Goal: Transaction & Acquisition: Purchase product/service

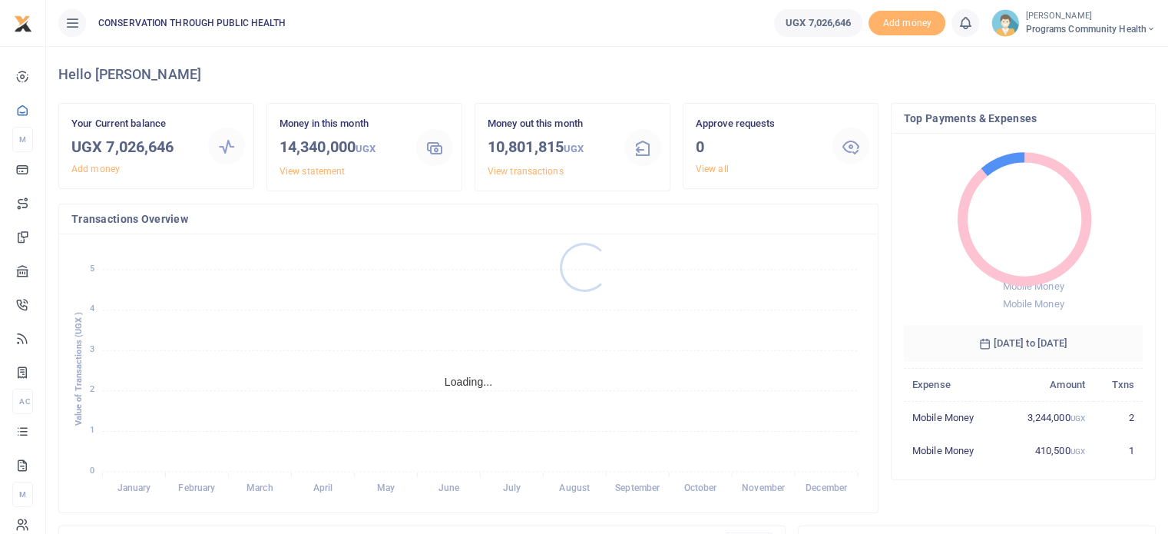
scroll to position [204, 227]
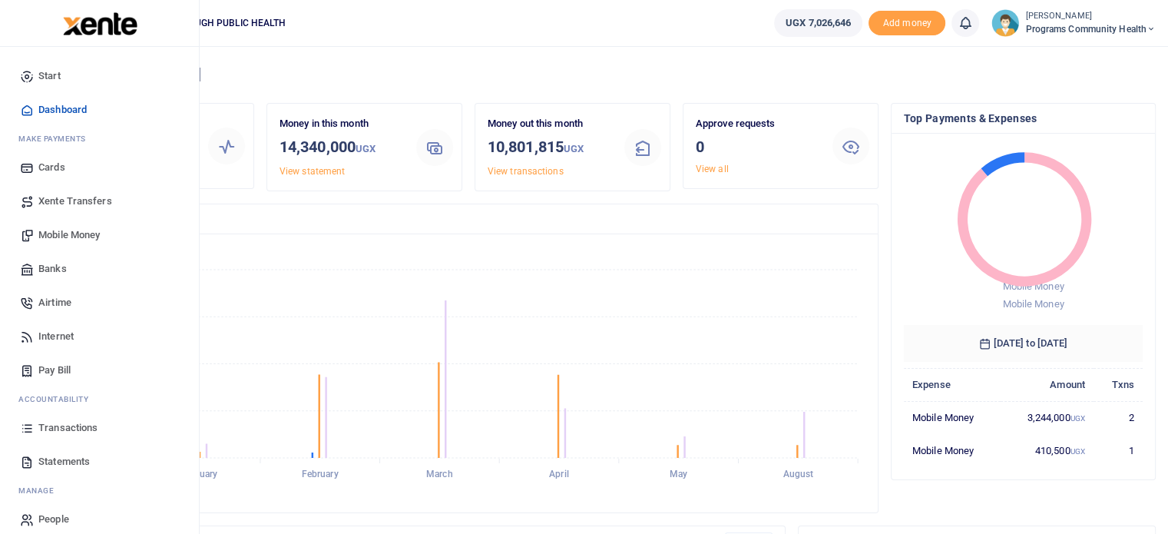
click at [76, 235] on span "Mobile Money" at bounding box center [68, 234] width 61 height 15
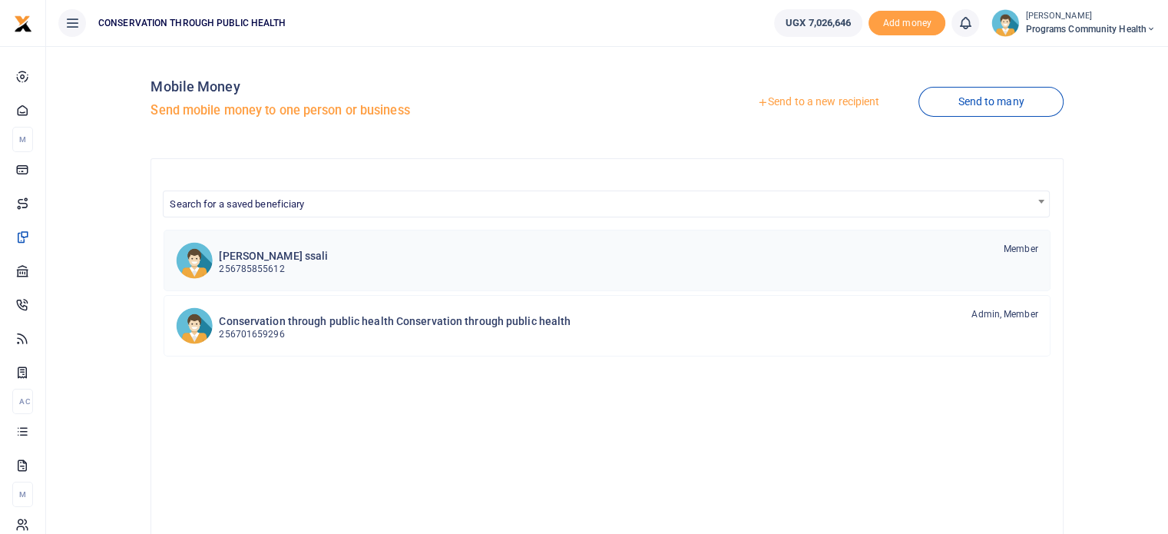
click at [346, 258] on div "Ronald Ogwal ssali 256785855612 Member" at bounding box center [628, 259] width 819 height 35
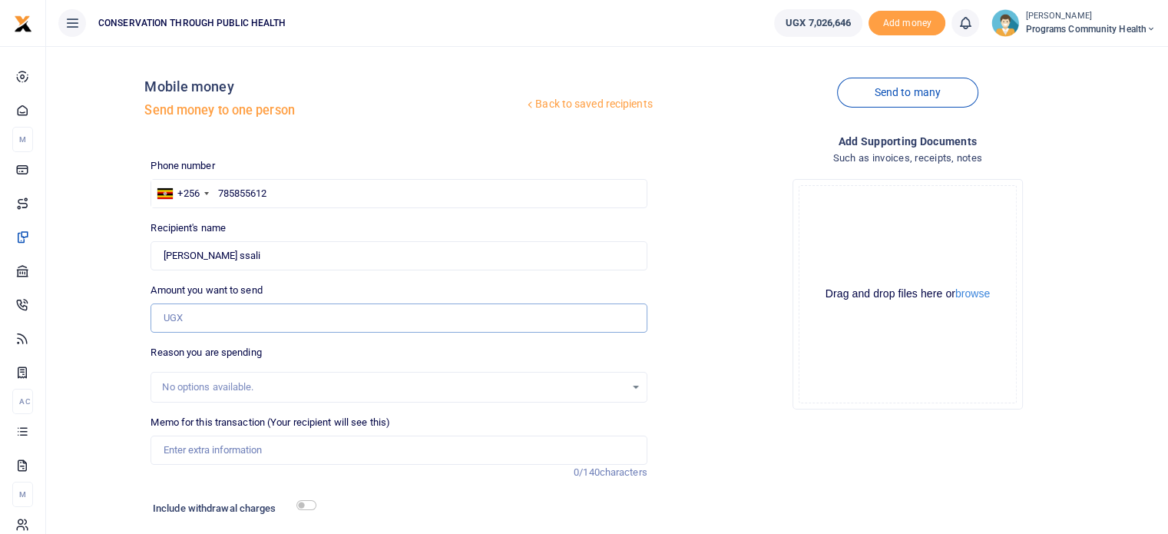
click at [234, 328] on input "Amount you want to send" at bounding box center [399, 317] width 496 height 29
type input "240,000"
click at [307, 503] on input "checkbox" at bounding box center [307, 505] width 20 height 10
checkbox input "true"
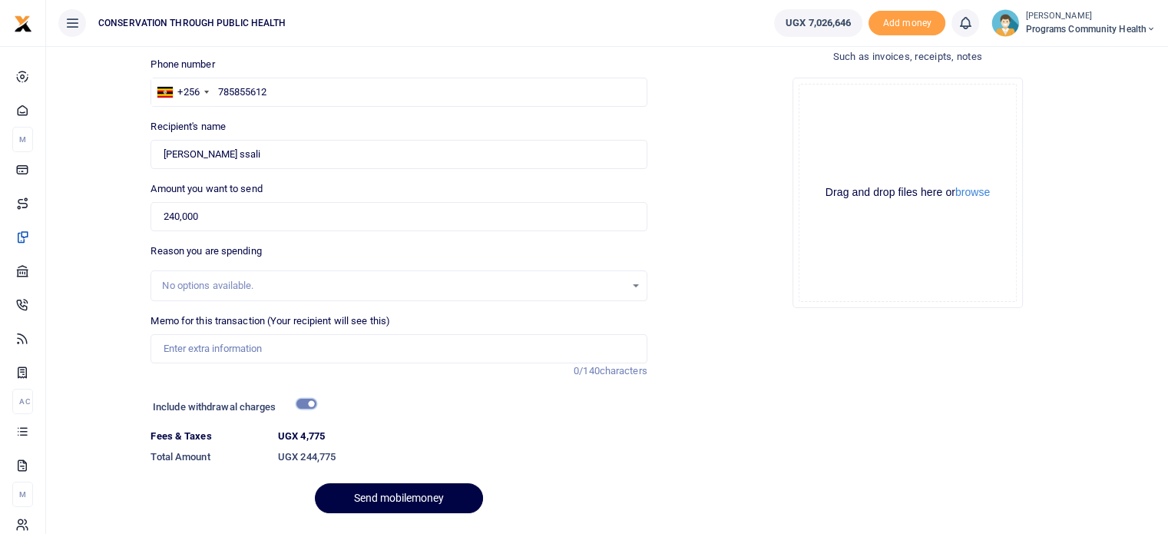
scroll to position [103, 0]
drag, startPoint x: 342, startPoint y: 454, endPoint x: 302, endPoint y: 451, distance: 40.1
click at [302, 451] on h6 "UGX 244,775" at bounding box center [462, 455] width 369 height 12
copy h6 "244,775"
click at [174, 211] on input "240,000" at bounding box center [399, 214] width 496 height 29
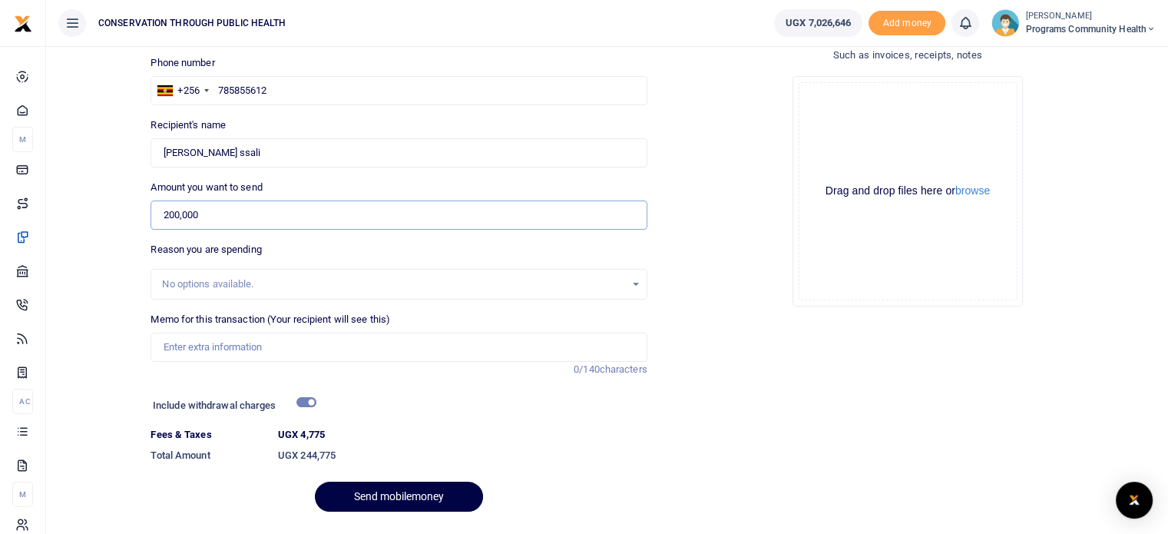
type input "200,000"
click at [311, 399] on input "checkbox" at bounding box center [307, 402] width 20 height 10
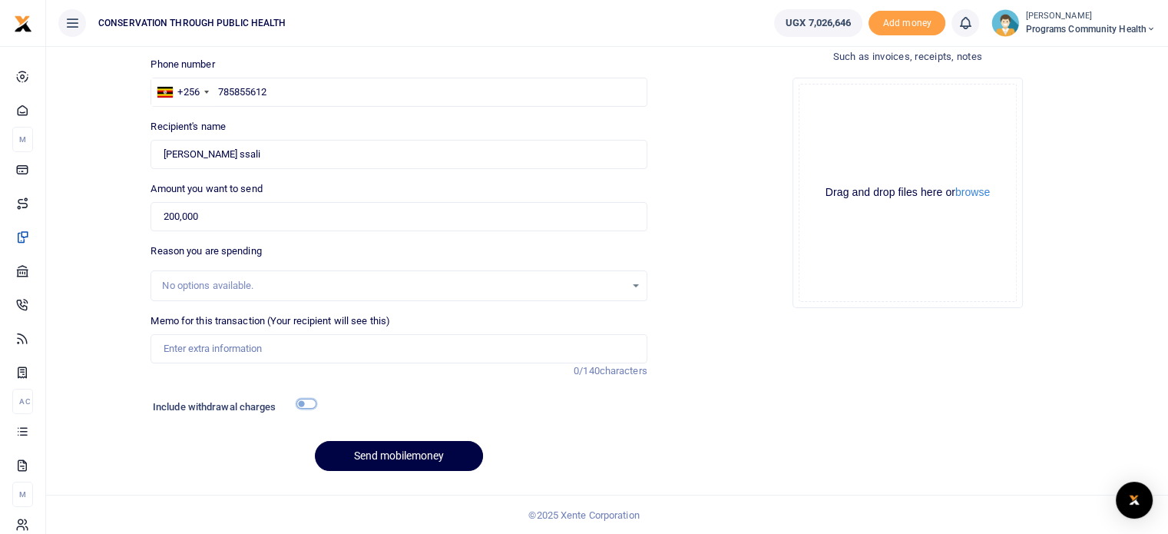
click at [311, 399] on input "checkbox" at bounding box center [307, 404] width 20 height 10
checkbox input "true"
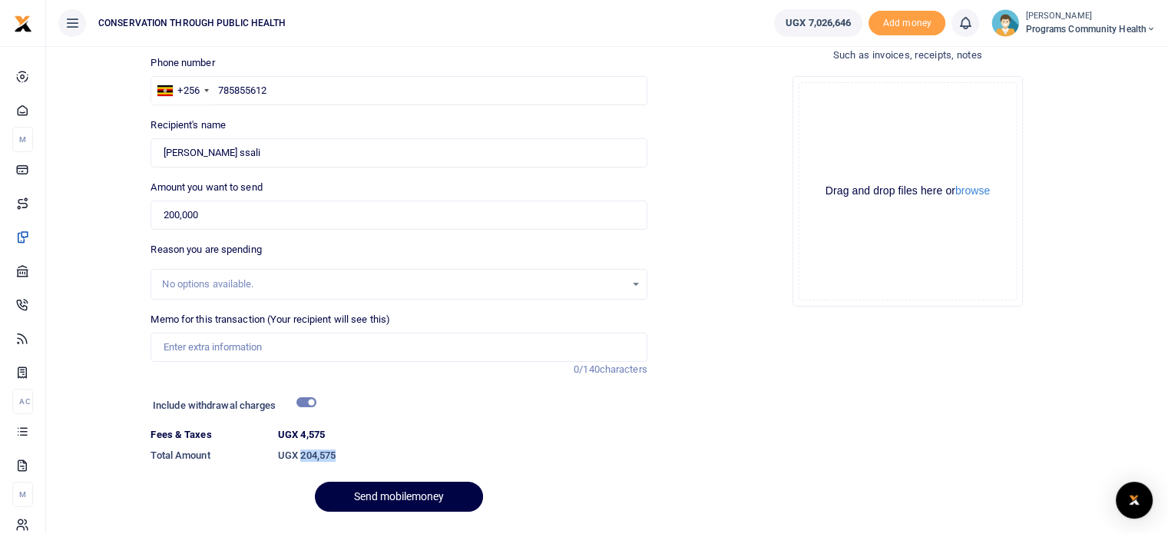
drag, startPoint x: 350, startPoint y: 455, endPoint x: 302, endPoint y: 452, distance: 47.7
click at [302, 452] on h6 "UGX 204,575" at bounding box center [462, 455] width 369 height 12
copy h6 "204,575"
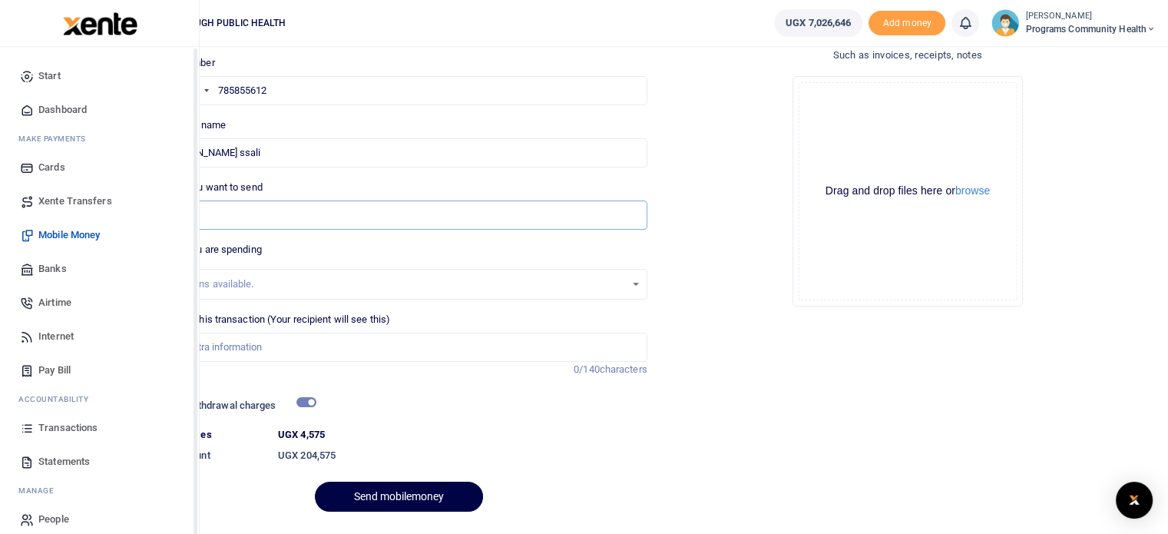
drag, startPoint x: 258, startPoint y: 214, endPoint x: 28, endPoint y: 188, distance: 231.8
click at [28, 188] on body "Start Dashboard M ake Payments Cards Xente Transfers Mobile Money Banks Airtime…" at bounding box center [584, 236] width 1168 height 679
paste input "500,000"
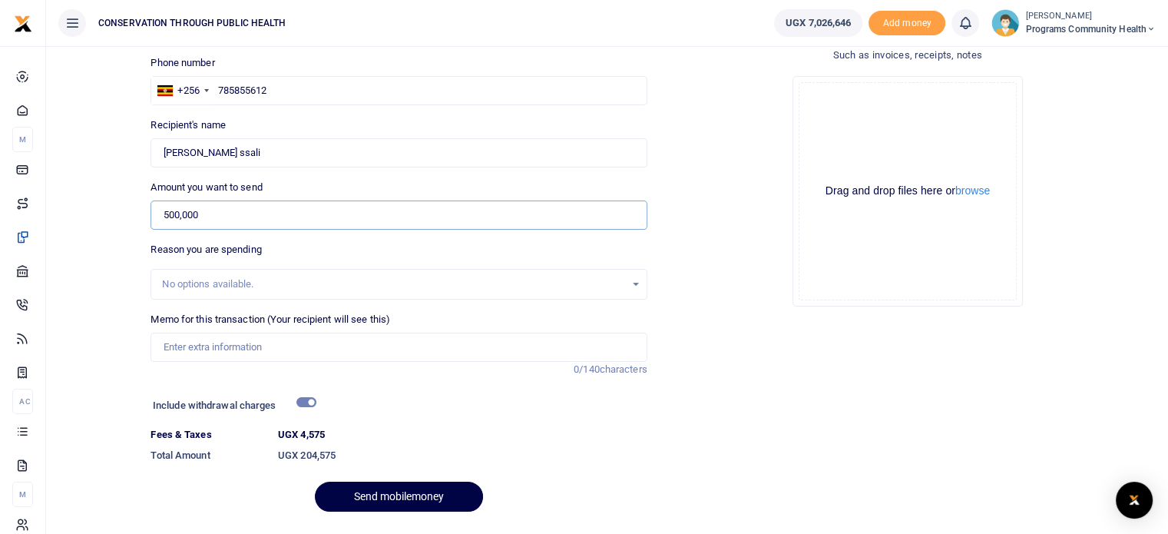
type input "500,000"
click at [310, 399] on input "checkbox" at bounding box center [307, 402] width 20 height 10
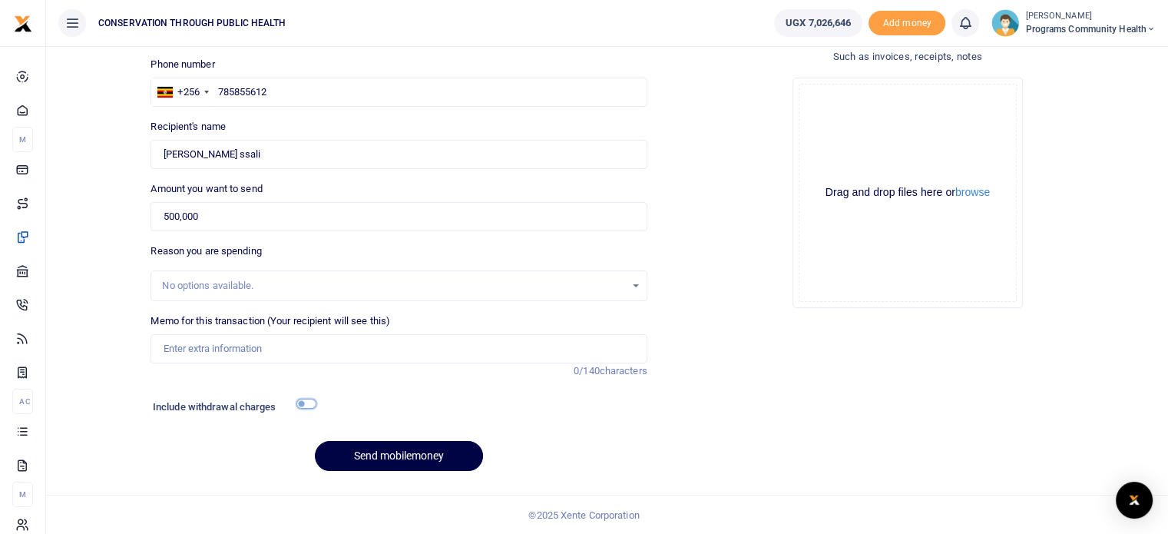
click at [310, 399] on input "checkbox" at bounding box center [307, 404] width 20 height 10
checkbox input "true"
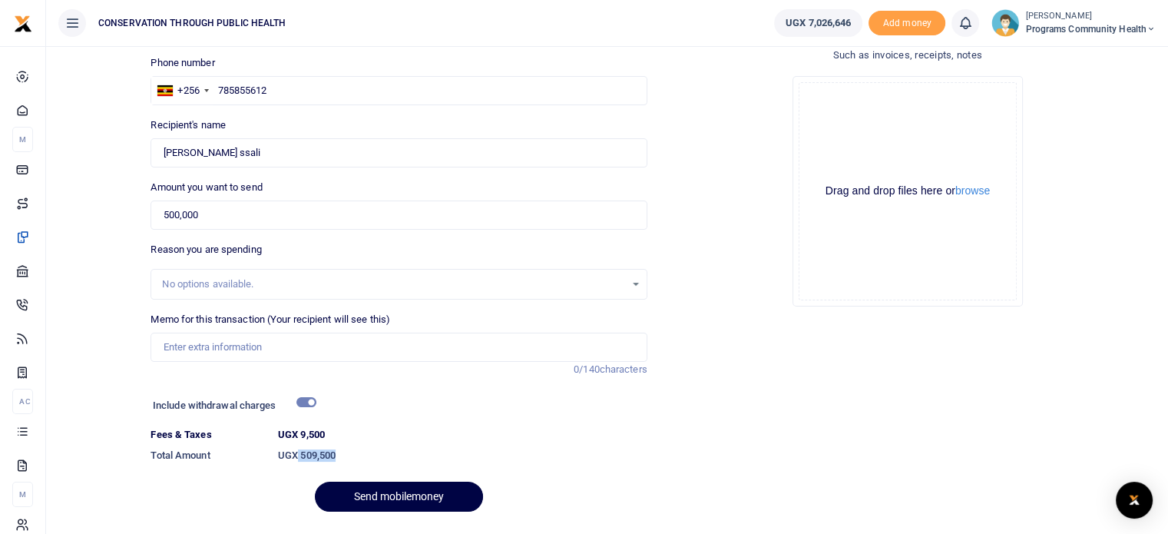
drag, startPoint x: 341, startPoint y: 451, endPoint x: 298, endPoint y: 452, distance: 43.0
click at [298, 452] on h6 "UGX 509,500" at bounding box center [462, 455] width 369 height 12
copy h6 "509,500"
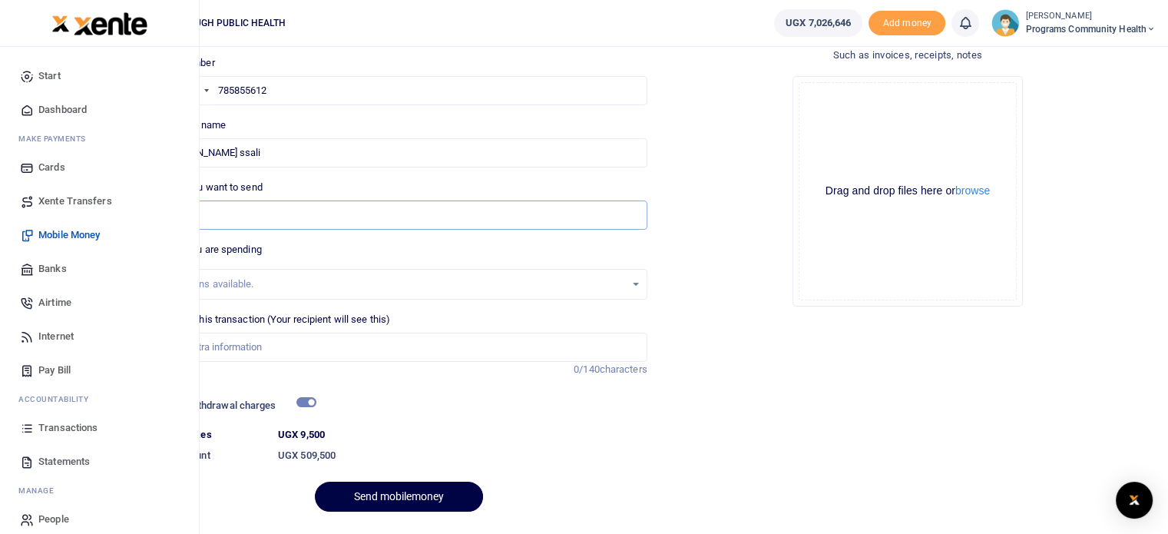
drag, startPoint x: 254, startPoint y: 214, endPoint x: 0, endPoint y: 200, distance: 254.6
click at [0, 200] on body "Start Dashboard M ake Payments Cards Xente Transfers Mobile Money Banks Airtime…" at bounding box center [584, 236] width 1168 height 679
paste input "1,500,000"
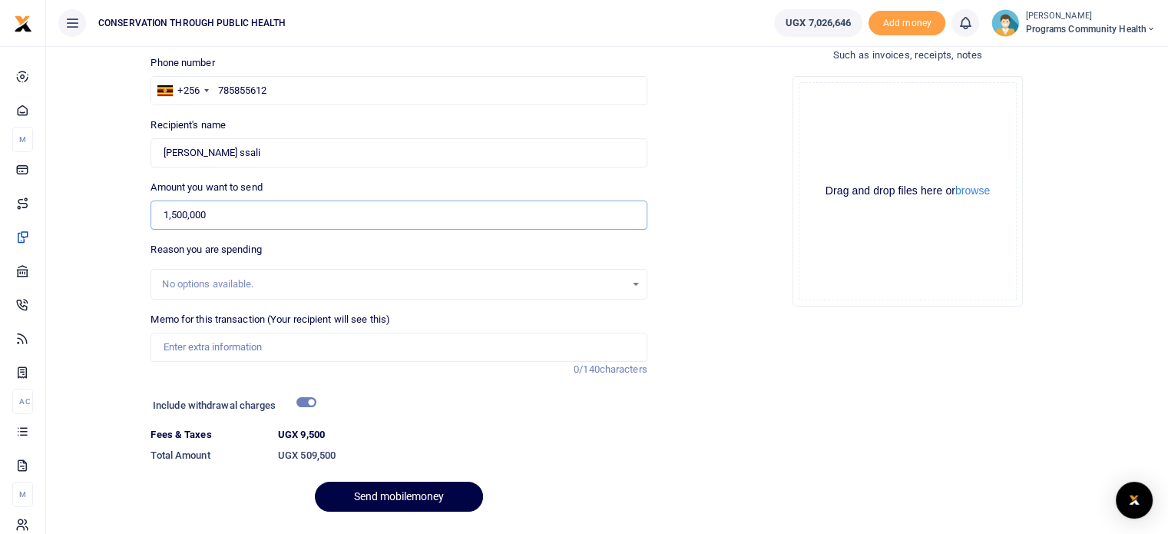
type input "1,500,000"
click at [309, 396] on div "Include withdrawal charges" at bounding box center [231, 407] width 169 height 25
click at [305, 402] on input "checkbox" at bounding box center [307, 402] width 20 height 10
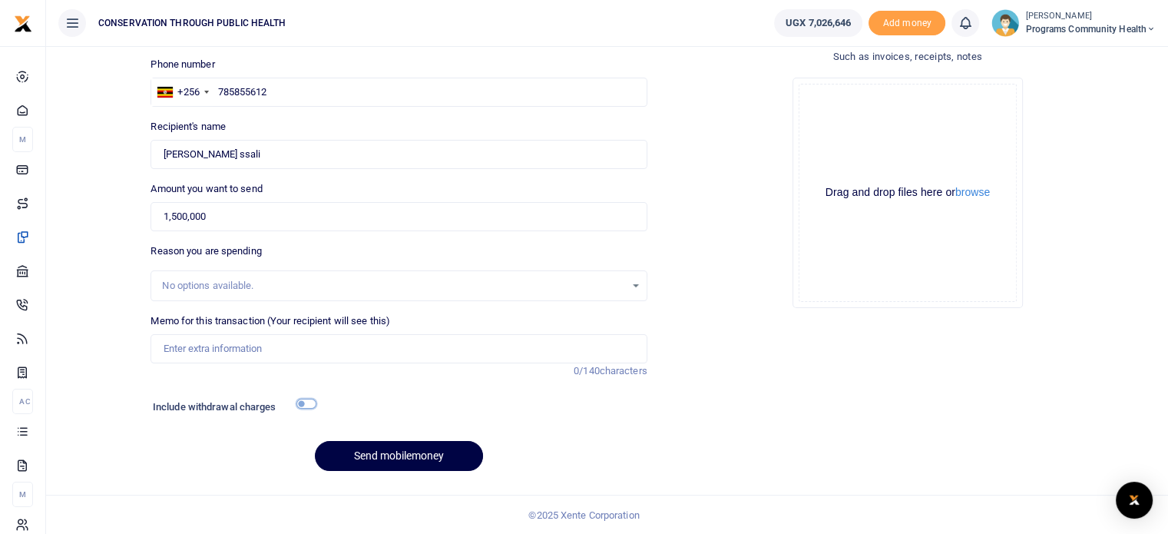
click at [305, 402] on input "checkbox" at bounding box center [307, 404] width 20 height 10
checkbox input "true"
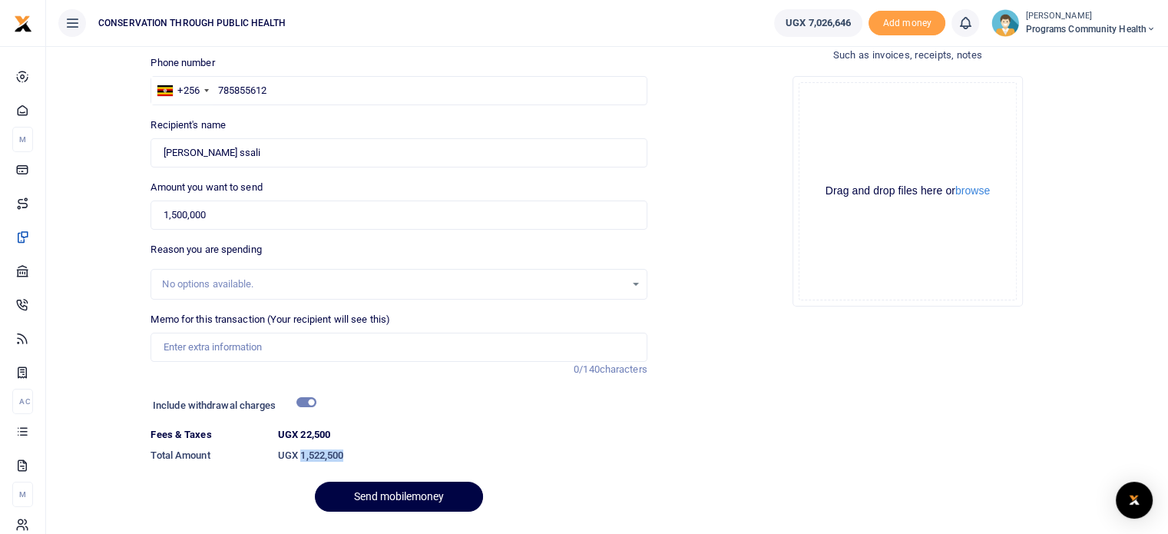
drag, startPoint x: 363, startPoint y: 457, endPoint x: 301, endPoint y: 447, distance: 62.3
click at [301, 447] on dd "UGX 1,522,500" at bounding box center [463, 456] width 382 height 28
copy h6 "1,522,500"
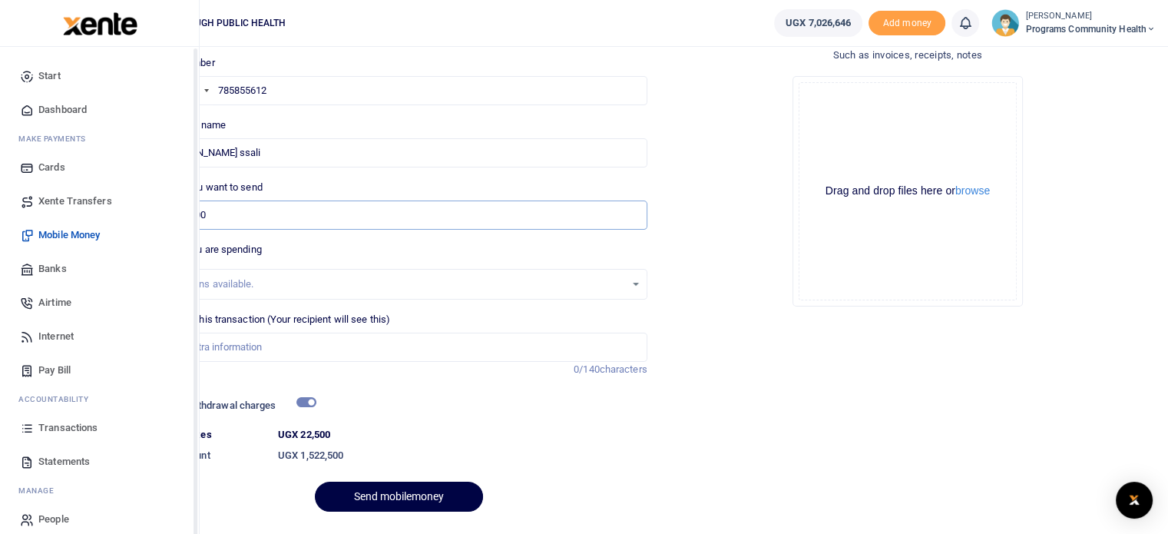
drag, startPoint x: 237, startPoint y: 214, endPoint x: 0, endPoint y: 151, distance: 245.8
click at [0, 151] on body "Start Dashboard M ake Payments Cards Xente Transfers Mobile Money Banks Airtime…" at bounding box center [584, 236] width 1168 height 679
paste input "740,000"
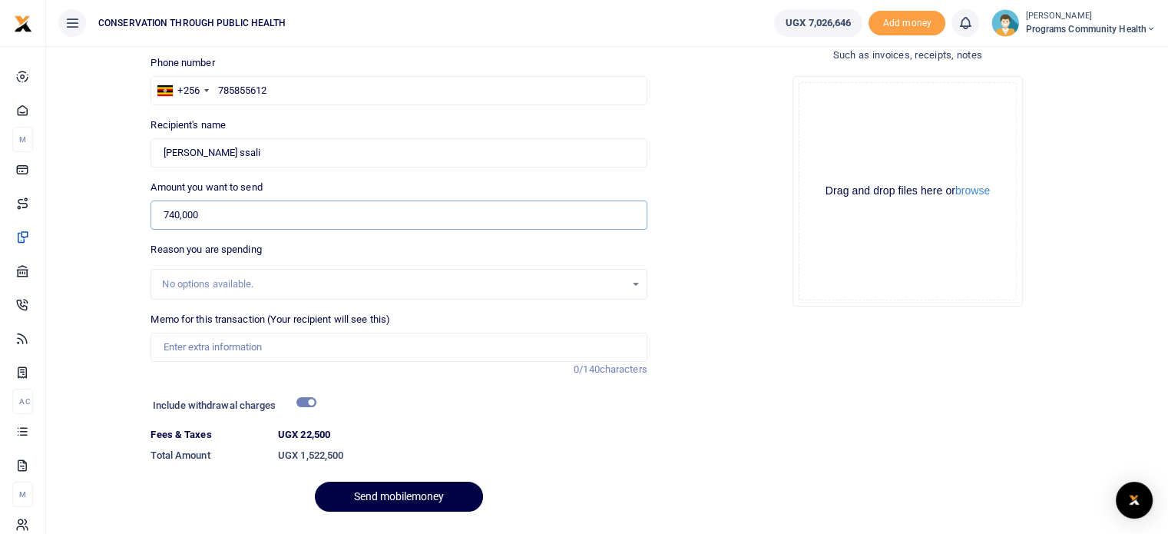
type input "740,000"
click at [313, 399] on input "checkbox" at bounding box center [307, 402] width 20 height 10
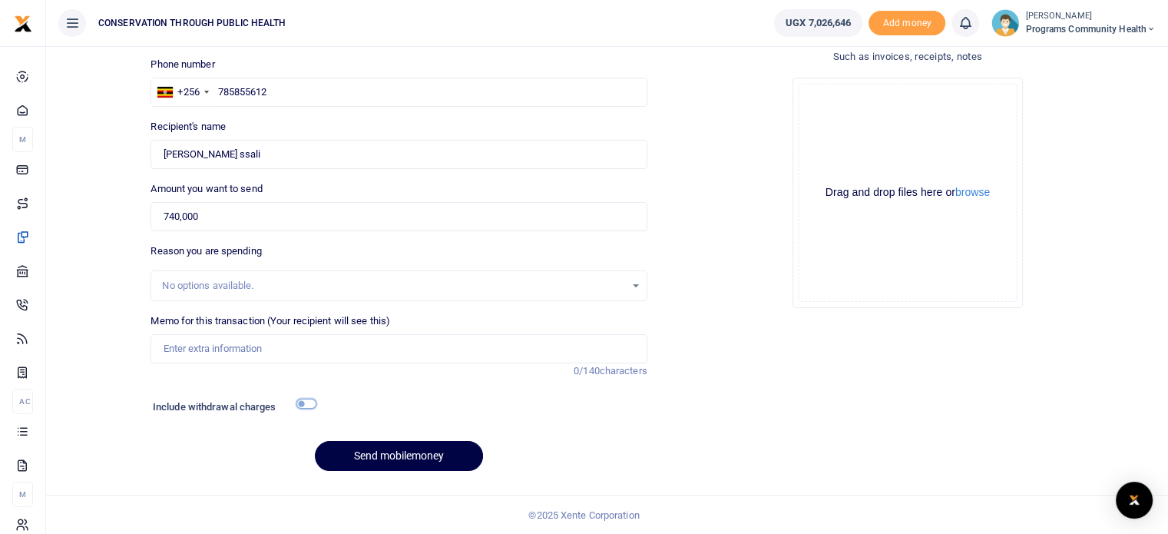
click at [309, 399] on input "checkbox" at bounding box center [307, 404] width 20 height 10
checkbox input "true"
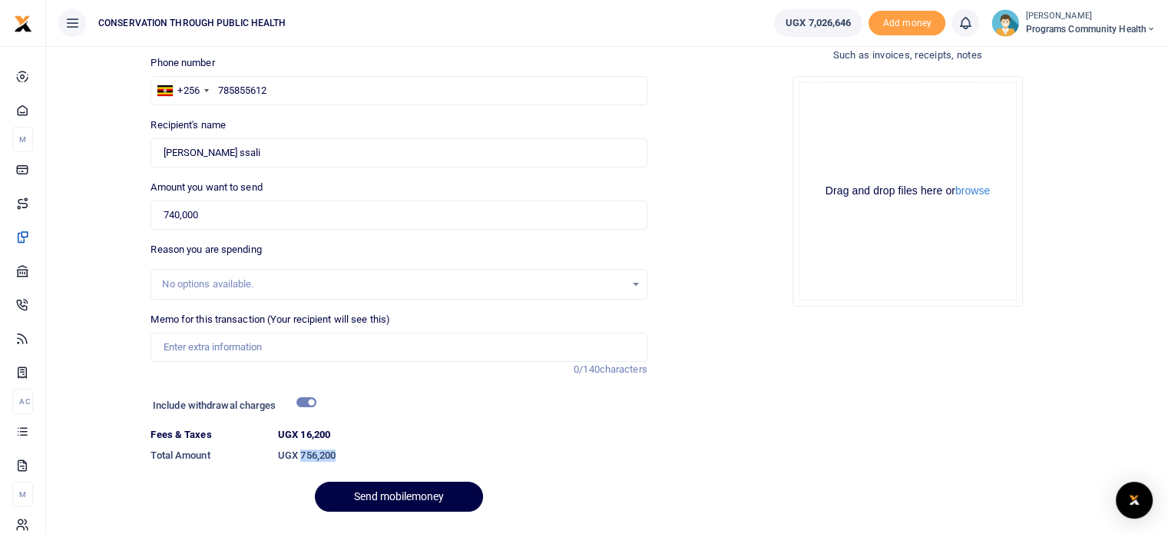
drag, startPoint x: 350, startPoint y: 451, endPoint x: 301, endPoint y: 454, distance: 49.3
click at [301, 454] on h6 "UGX 756,200" at bounding box center [462, 455] width 369 height 12
copy h6 "756,200"
drag, startPoint x: 412, startPoint y: 217, endPoint x: 92, endPoint y: 273, distance: 324.3
click at [92, 273] on div "Back to saved recipients Mobile money Send money to one person Send to many Pho…" at bounding box center [607, 239] width 1110 height 568
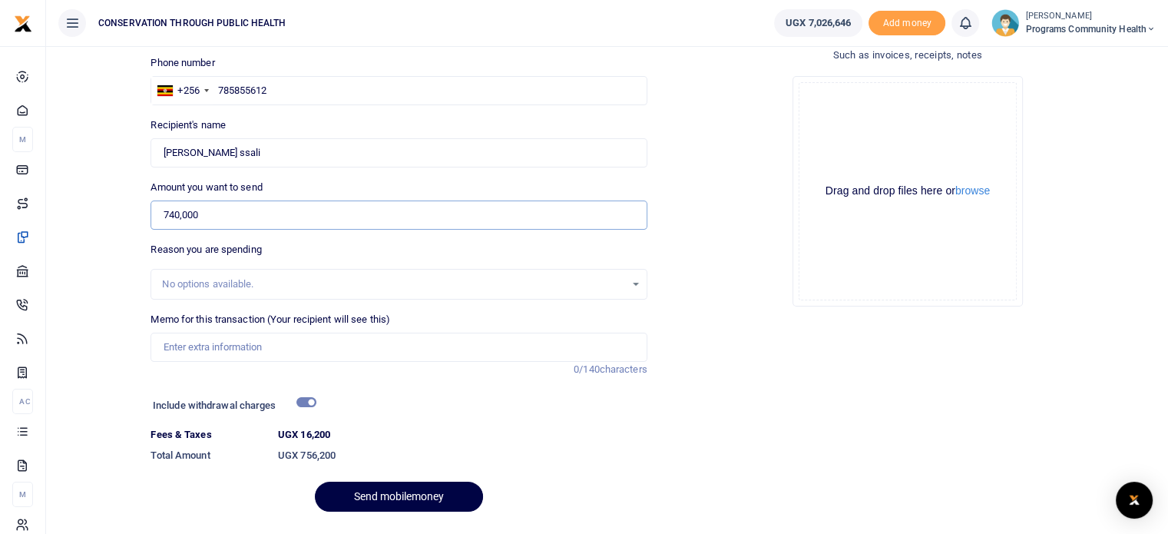
paste input "1,000,000"
type input "1,000,000"
click at [313, 408] on div "Include withdrawal charges" at bounding box center [231, 407] width 169 height 25
click at [303, 397] on input "checkbox" at bounding box center [307, 402] width 20 height 10
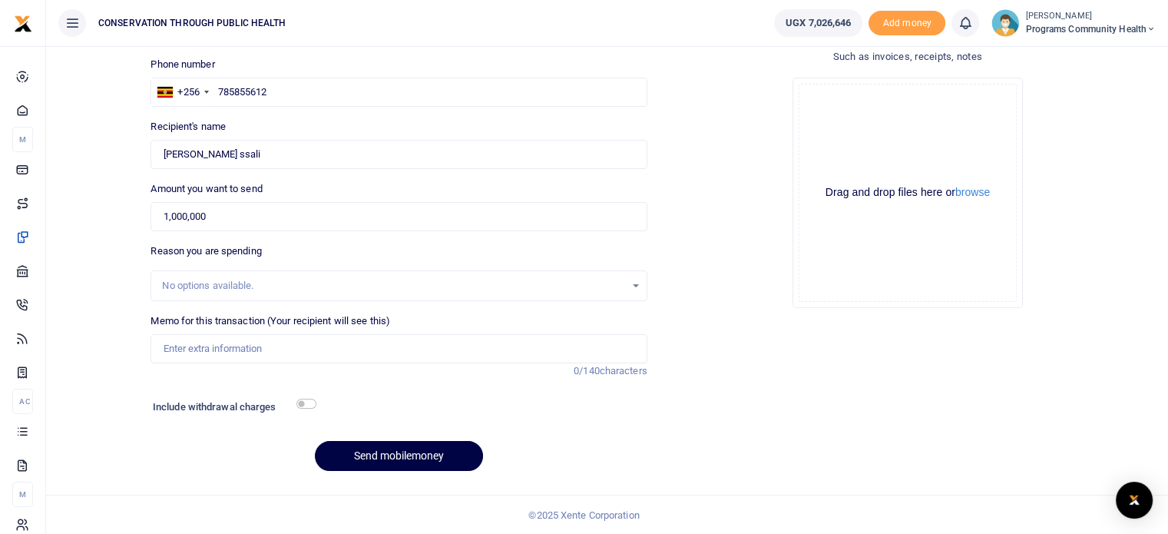
click at [303, 397] on div "Include withdrawal charges" at bounding box center [231, 408] width 169 height 25
click at [300, 405] on input "checkbox" at bounding box center [307, 404] width 20 height 10
checkbox input "true"
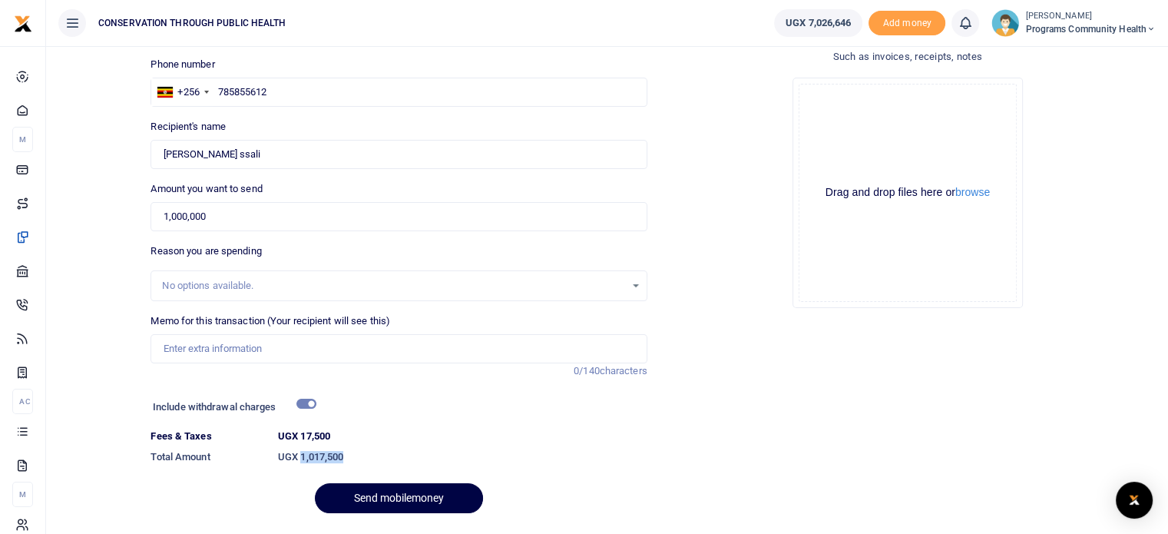
drag, startPoint x: 374, startPoint y: 461, endPoint x: 301, endPoint y: 451, distance: 73.7
click at [301, 451] on h6 "UGX 1,017,500" at bounding box center [462, 457] width 369 height 12
copy h6 "1,017,500"
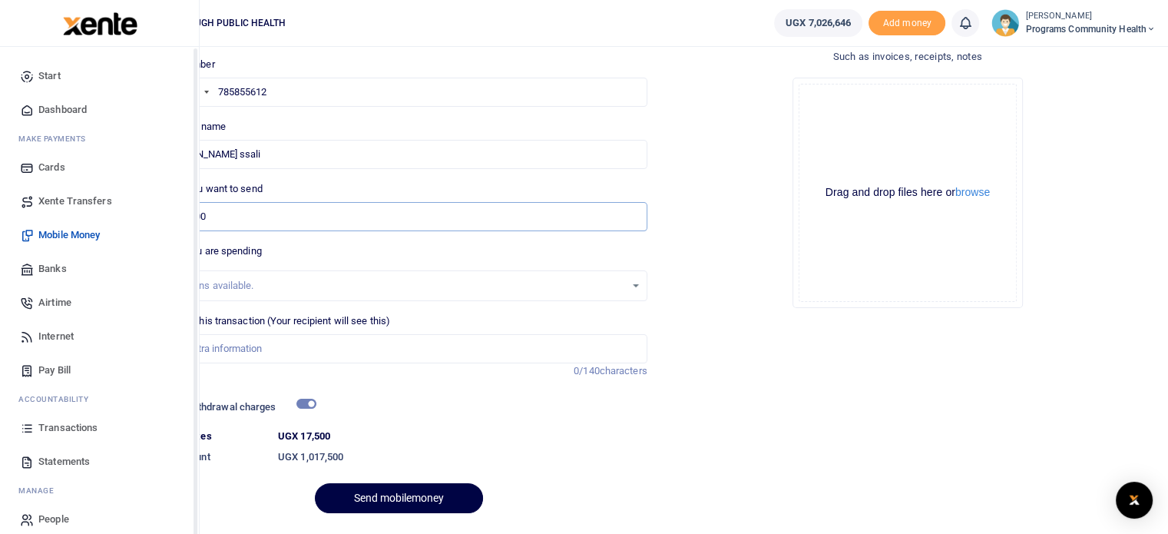
drag, startPoint x: 301, startPoint y: 216, endPoint x: 0, endPoint y: 196, distance: 301.8
click at [0, 196] on body "Start Dashboard M ake Payments Cards Xente Transfers Mobile Money Banks Airtime…" at bounding box center [584, 238] width 1168 height 679
paste input "400,000"
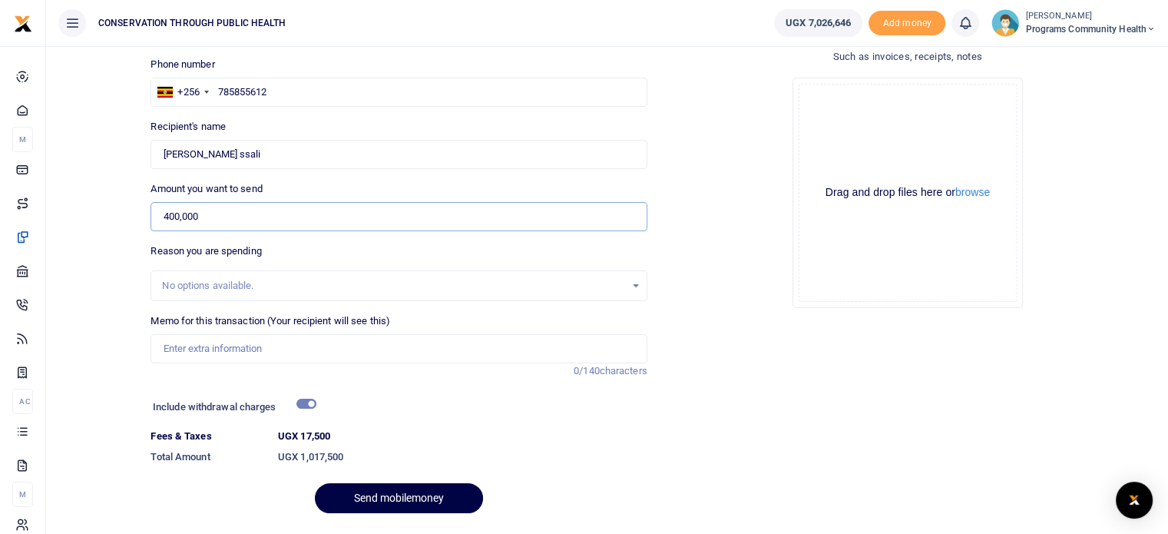
type input "400,000"
click at [313, 404] on input "checkbox" at bounding box center [307, 404] width 20 height 10
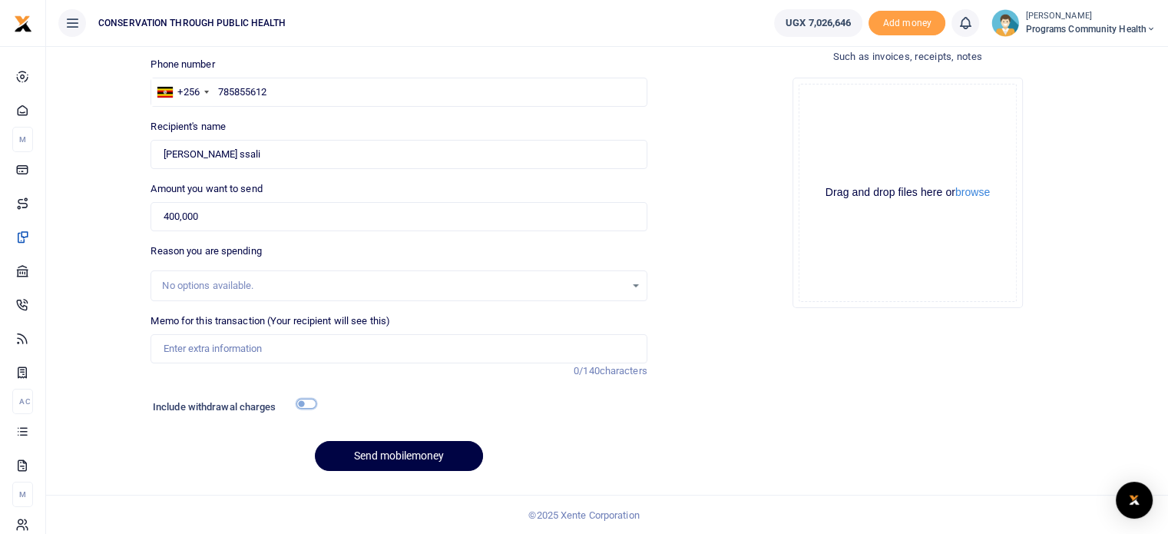
drag, startPoint x: 313, startPoint y: 404, endPoint x: 301, endPoint y: 423, distance: 22.8
click at [301, 423] on div "Include withdrawal charges Fees & Taxes 0 Total Amount 0" at bounding box center [398, 412] width 509 height 32
click at [302, 400] on input "checkbox" at bounding box center [307, 404] width 20 height 10
checkbox input "true"
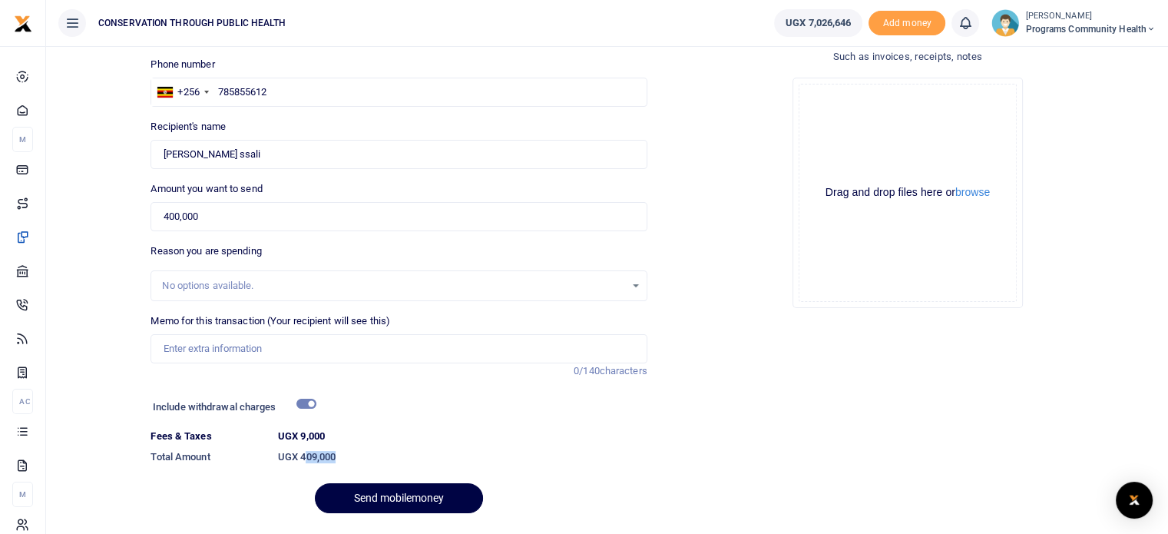
drag, startPoint x: 356, startPoint y: 453, endPoint x: 306, endPoint y: 457, distance: 50.8
click at [306, 457] on h6 "UGX 409,000" at bounding box center [462, 457] width 369 height 12
click at [343, 451] on h6 "UGX 409,000" at bounding box center [462, 457] width 369 height 12
drag, startPoint x: 343, startPoint y: 450, endPoint x: 301, endPoint y: 442, distance: 43.1
click at [301, 442] on dl "Fees & Taxes UGX 9,000 Total Amount UGX 409,000" at bounding box center [398, 450] width 509 height 42
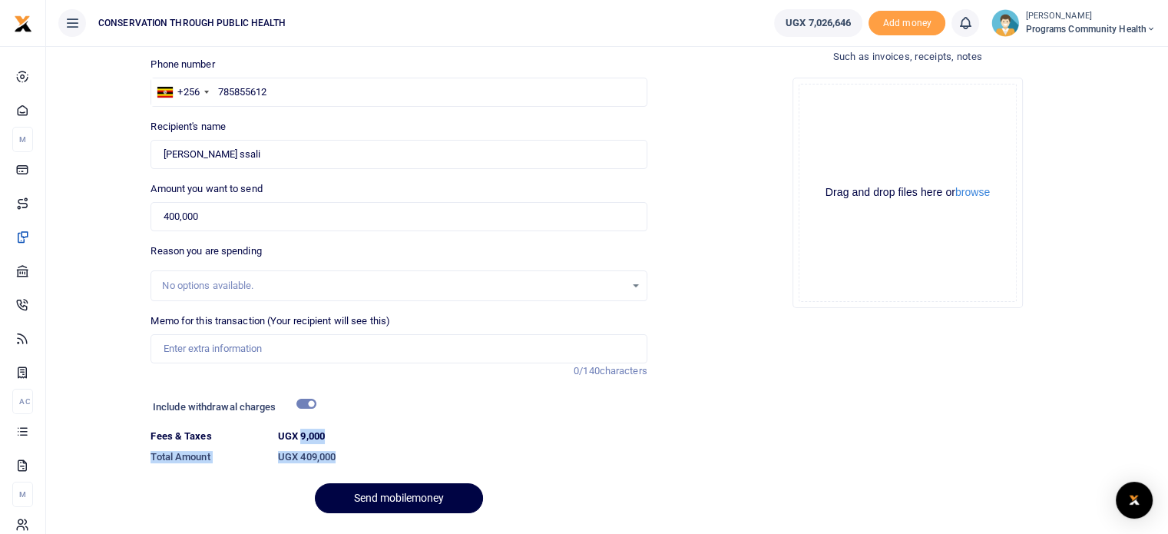
copy dl "9,000 Total Amount UGX 409,000"
click at [360, 426] on div "Include withdrawal charges Fees & Taxes UGX 9,000 Total Amount UGX 409,000" at bounding box center [398, 433] width 509 height 75
drag, startPoint x: 344, startPoint y: 459, endPoint x: 298, endPoint y: 447, distance: 47.5
click at [298, 447] on dd "UGX 409,000" at bounding box center [463, 457] width 382 height 28
copy h6 "409,000"
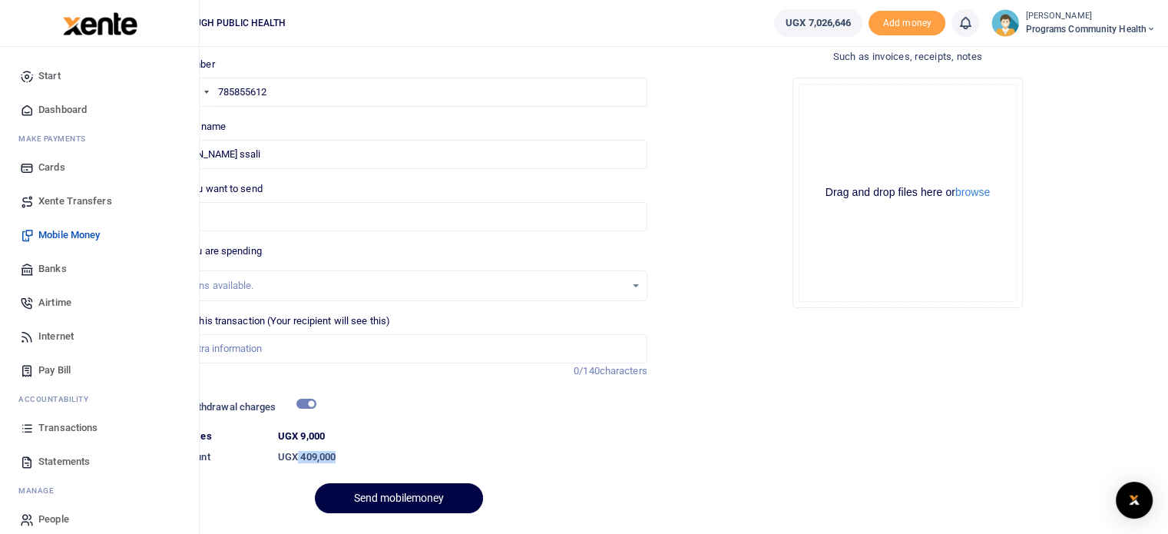
click at [90, 230] on span "Mobile Money" at bounding box center [68, 234] width 61 height 15
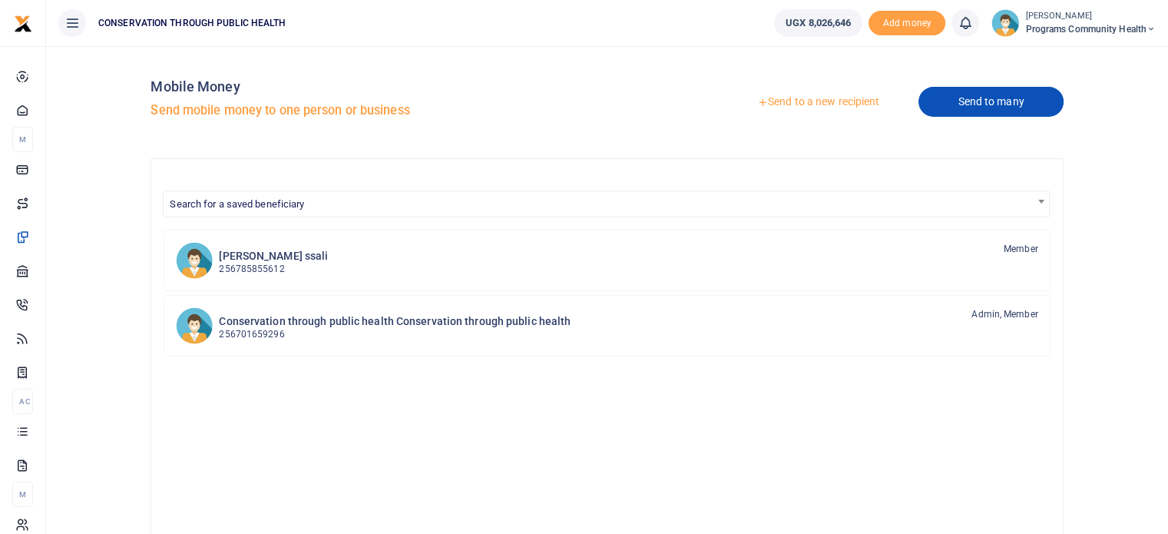
click at [1004, 100] on link "Send to many" at bounding box center [991, 102] width 144 height 30
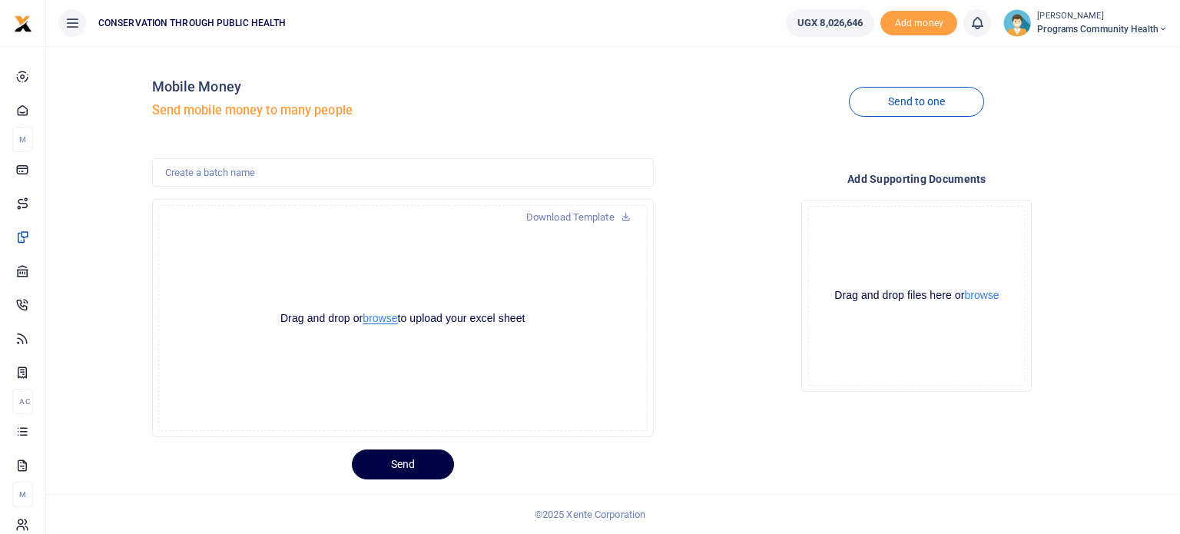
click at [381, 318] on button "browse" at bounding box center [380, 319] width 35 height 12
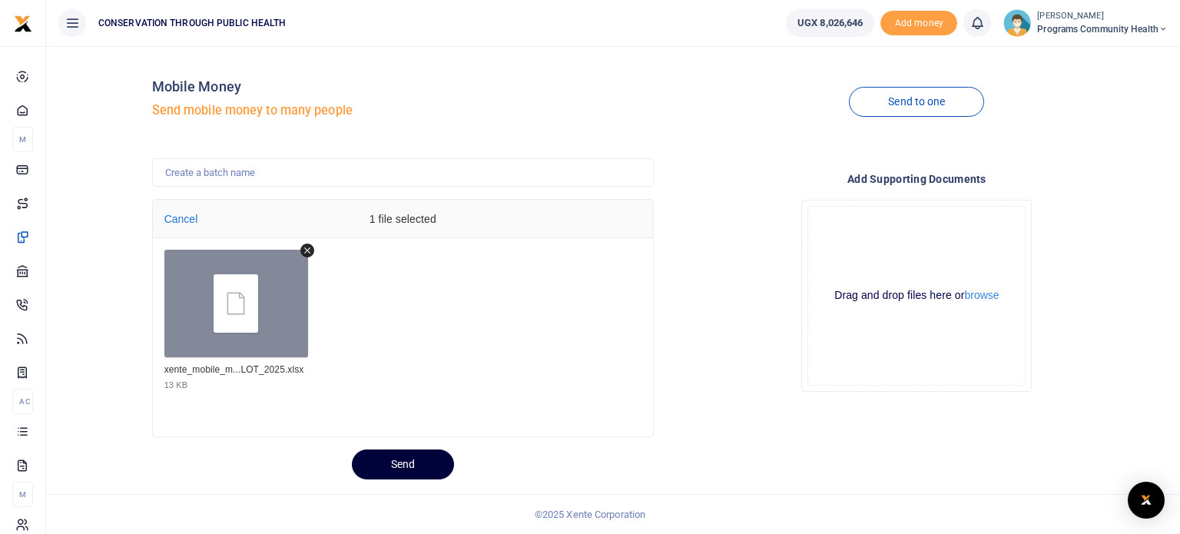
click at [407, 454] on button "Send" at bounding box center [403, 464] width 102 height 30
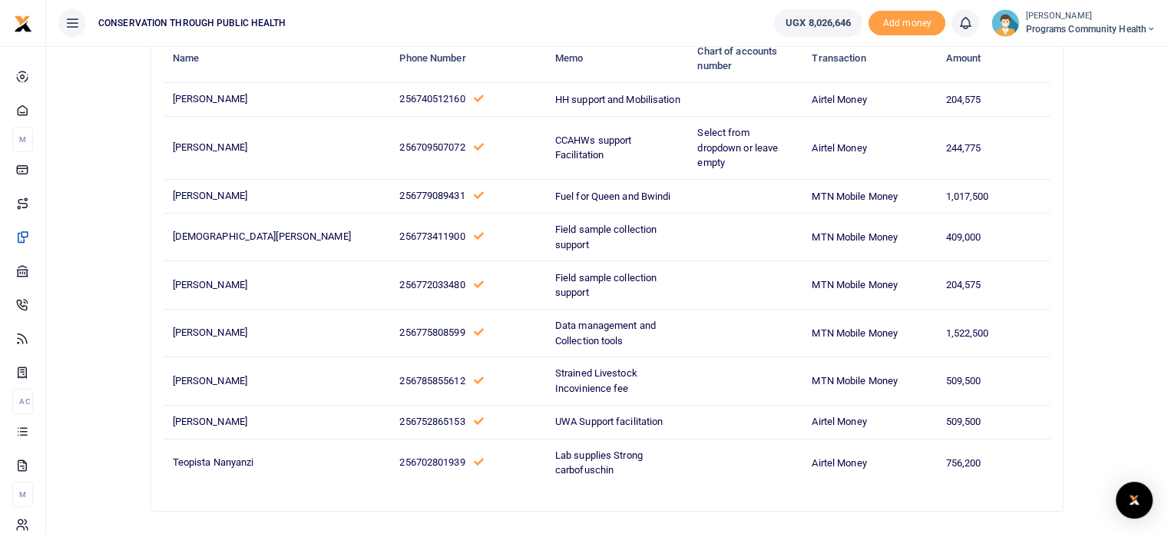
scroll to position [175, 0]
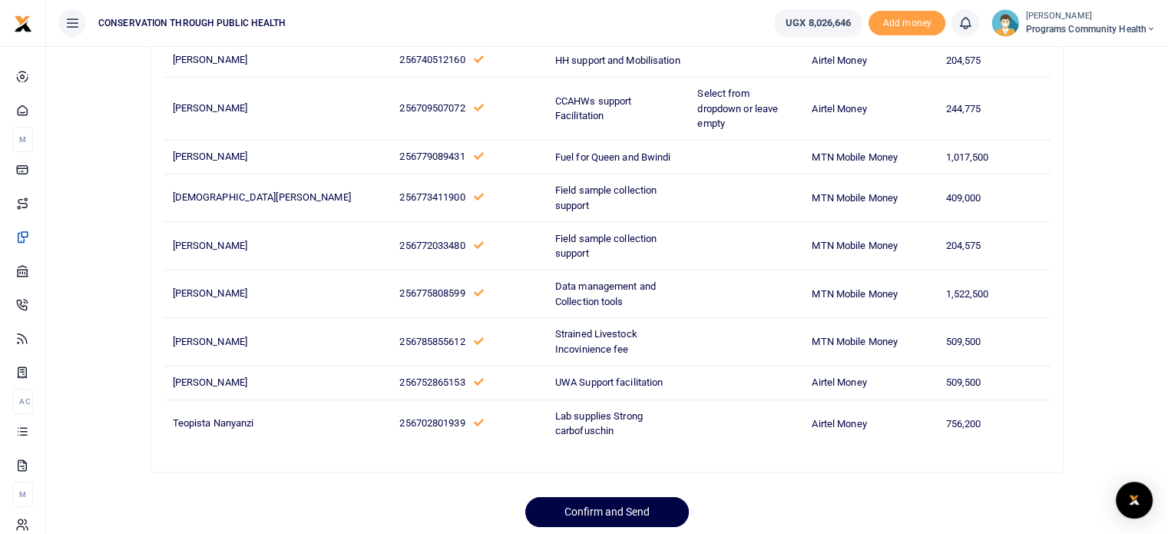
click at [915, 5] on ul "UGX 8,026,646 Add money Notifications 0 You have no new notification" at bounding box center [965, 23] width 406 height 46
click at [640, 497] on button "Confirm and Send" at bounding box center [607, 512] width 164 height 30
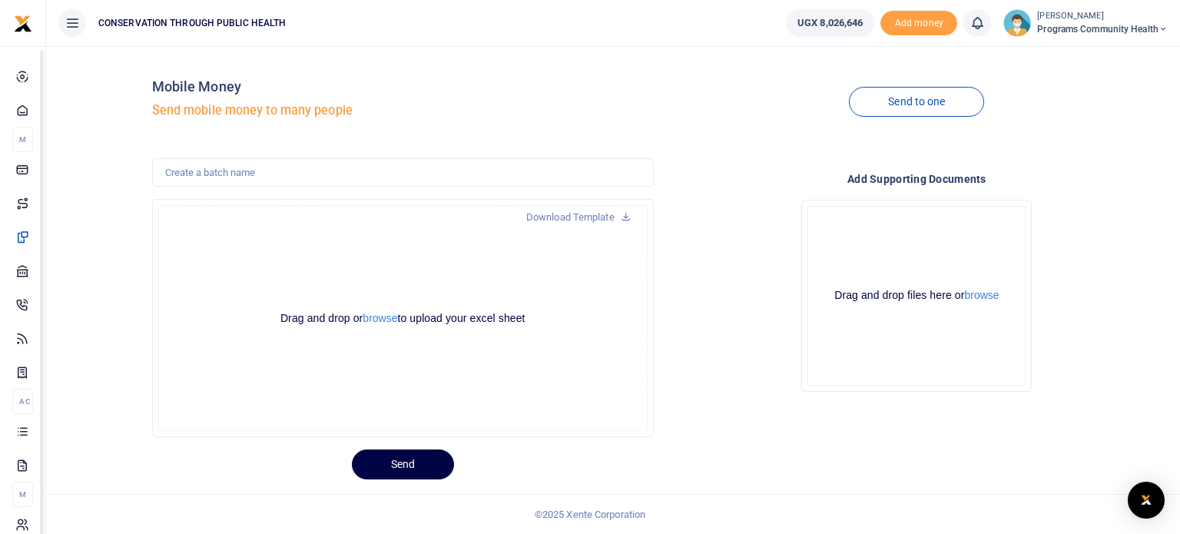
scroll to position [17, 0]
